Goal: Navigation & Orientation: Find specific page/section

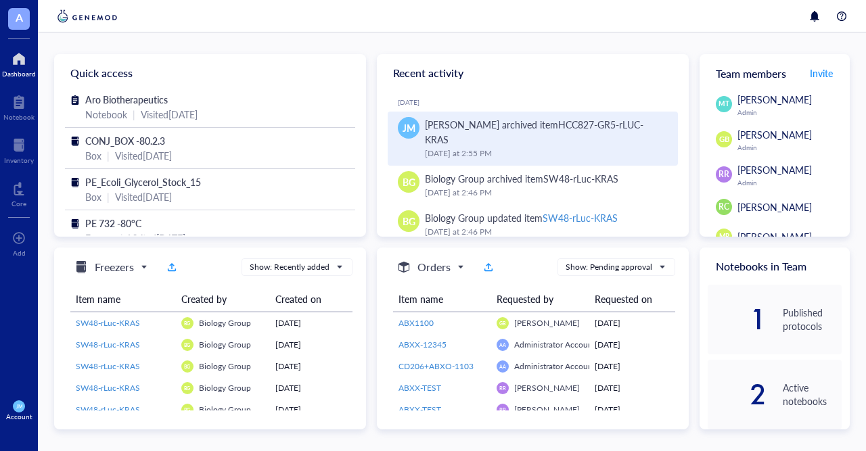
click at [457, 133] on div "[PERSON_NAME] archived item HCC827-GR5-rLUC-KRAS" at bounding box center [546, 132] width 242 height 30
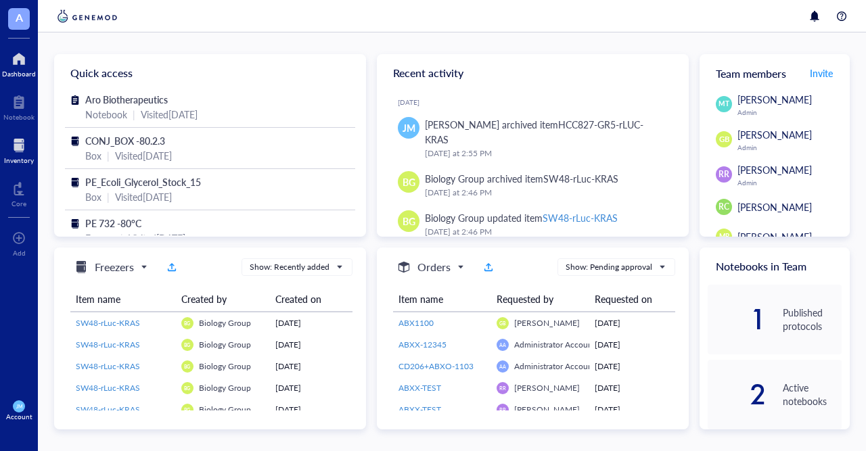
click at [15, 148] on div at bounding box center [19, 146] width 30 height 22
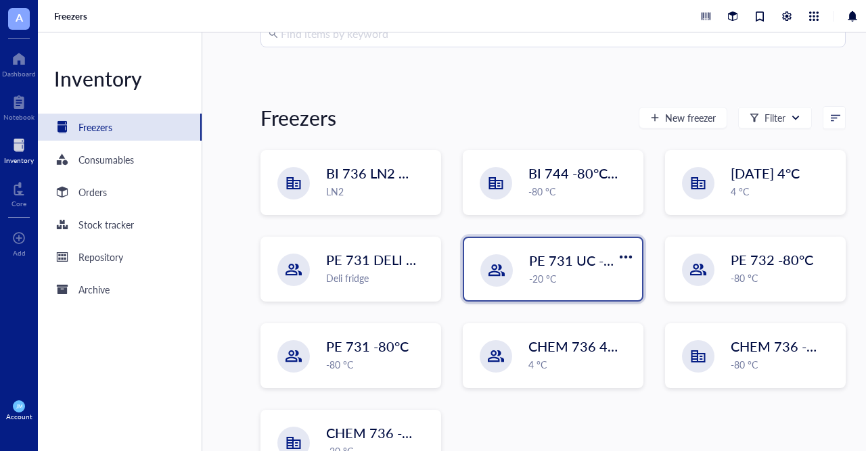
scroll to position [133, 0]
